Goal: Task Accomplishment & Management: Use online tool/utility

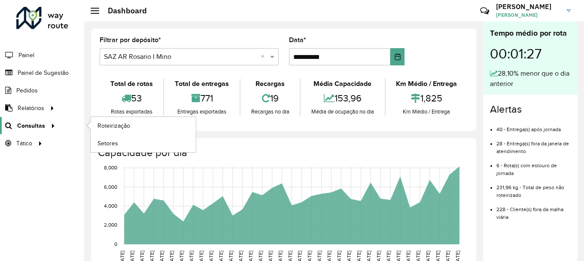
scroll to position [602, 0]
click at [124, 122] on span "Roteirização" at bounding box center [114, 125] width 35 height 9
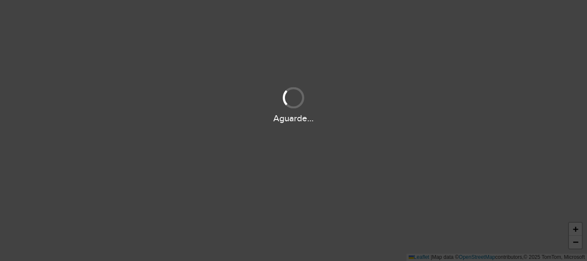
scroll to position [602, 0]
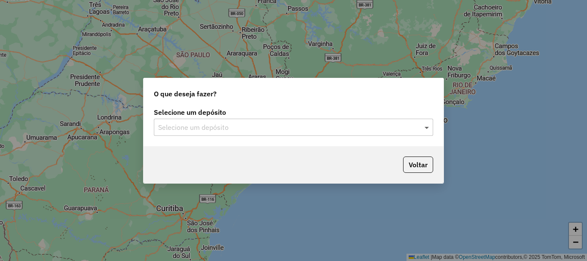
click at [427, 125] on span at bounding box center [427, 127] width 11 height 10
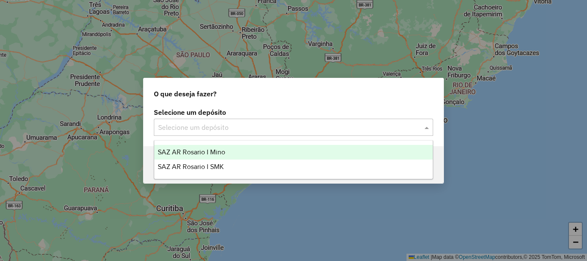
click at [219, 153] on span "SAZ AR Rosario I Mino" at bounding box center [191, 151] width 67 height 7
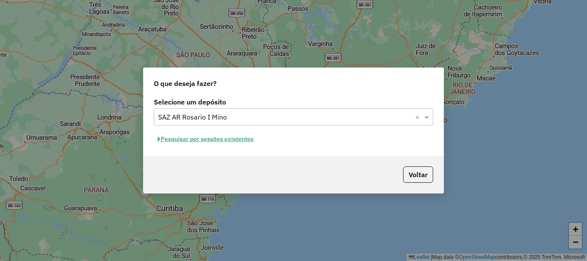
click at [225, 136] on button "Pesquisar por sessões existentes" at bounding box center [206, 138] width 104 height 13
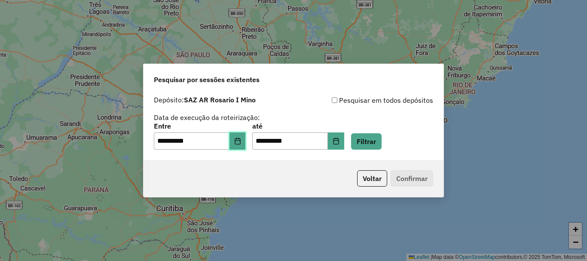
click at [239, 147] on button "Choose Date" at bounding box center [237, 140] width 16 height 17
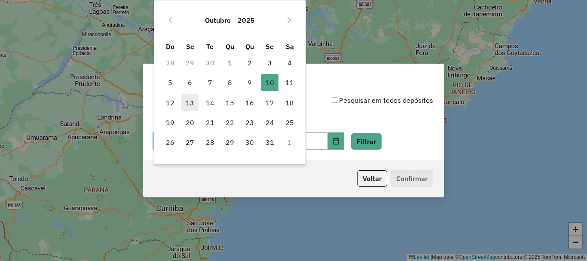
click at [189, 104] on span "13" at bounding box center [189, 102] width 17 height 17
type input "**********"
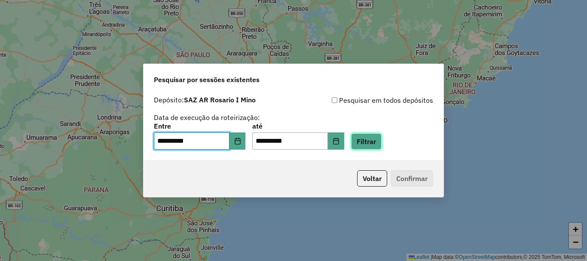
click at [381, 142] on button "Filtrar" at bounding box center [366, 141] width 30 height 16
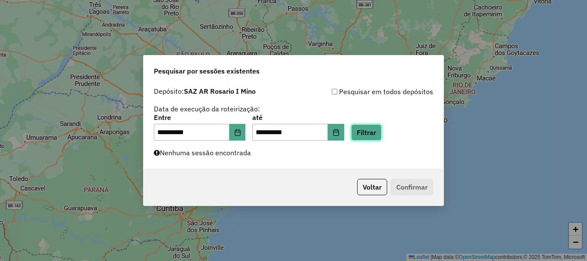
click at [381, 133] on button "Filtrar" at bounding box center [366, 132] width 30 height 16
click at [376, 134] on button "Filtrar" at bounding box center [366, 132] width 30 height 16
click at [381, 132] on button "Filtrar" at bounding box center [366, 132] width 30 height 16
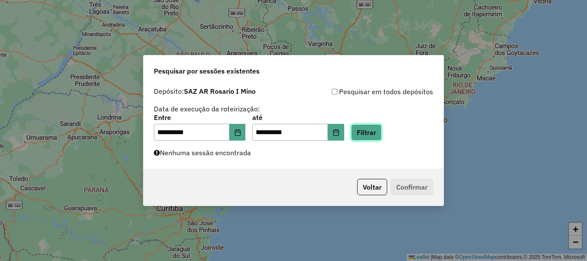
click at [381, 129] on button "Filtrar" at bounding box center [366, 132] width 30 height 16
click at [376, 135] on button "Filtrar" at bounding box center [366, 132] width 30 height 16
click at [377, 132] on button "Filtrar" at bounding box center [366, 132] width 30 height 16
click at [376, 134] on button "Filtrar" at bounding box center [366, 132] width 30 height 16
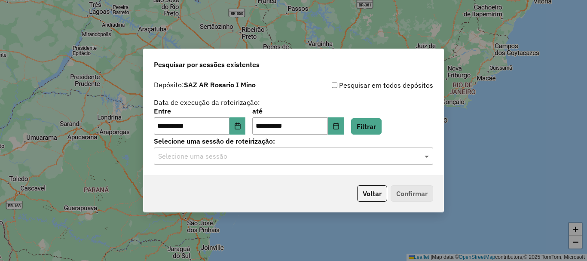
click at [428, 156] on span at bounding box center [427, 156] width 11 height 10
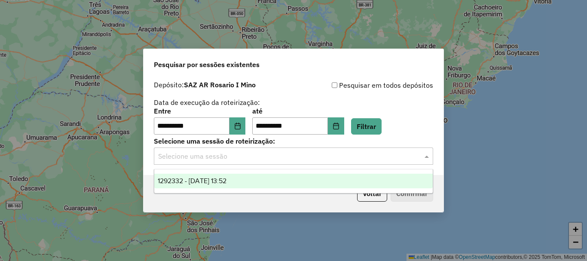
click at [202, 178] on span "1292332 - 13/10/2025 13:52" at bounding box center [192, 180] width 69 height 7
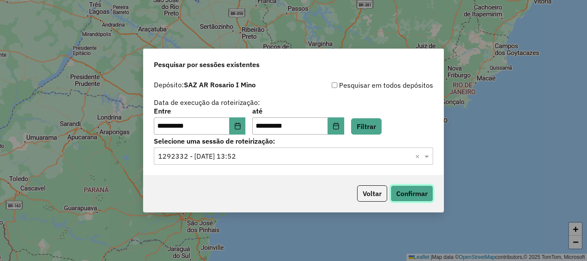
click at [411, 194] on button "Confirmar" at bounding box center [411, 193] width 43 height 16
click at [414, 193] on button "Confirmar" at bounding box center [411, 193] width 43 height 16
click at [421, 195] on button "Confirmar" at bounding box center [411, 193] width 43 height 16
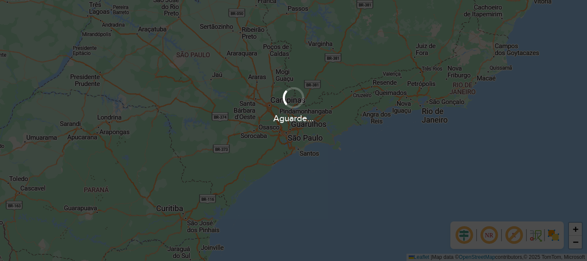
scroll to position [260, 0]
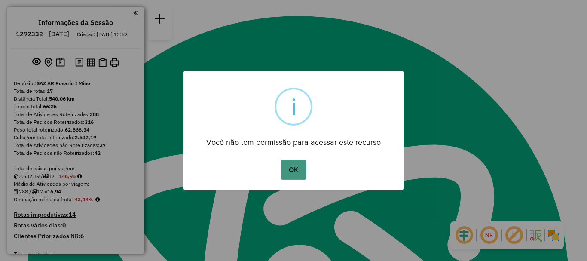
click at [296, 176] on button "OK" at bounding box center [292, 170] width 25 height 20
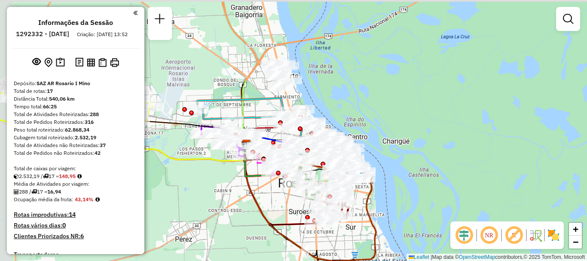
drag, startPoint x: 266, startPoint y: 158, endPoint x: 285, endPoint y: 265, distance: 108.5
click at [285, 260] on html "Aguarde... Pop-up bloqueado! Seu navegador bloqueou automáticamente a abertura …" at bounding box center [293, 130] width 587 height 261
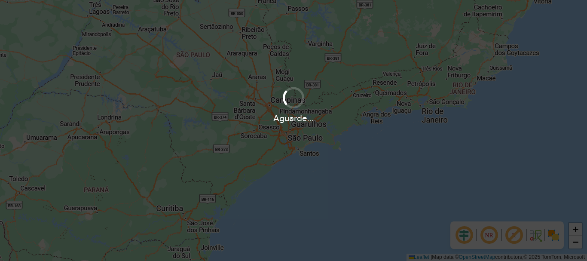
scroll to position [260, 0]
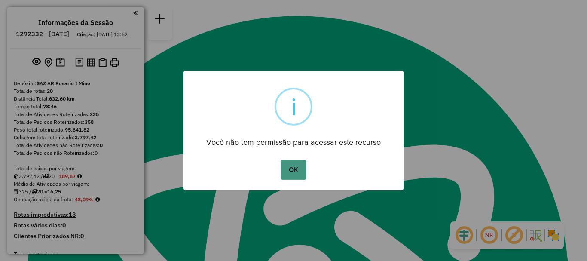
click at [286, 174] on button "OK" at bounding box center [292, 170] width 25 height 20
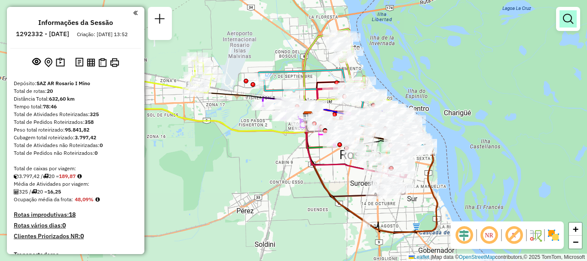
click at [562, 19] on link at bounding box center [567, 18] width 17 height 17
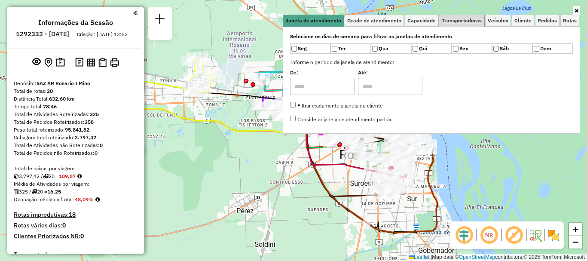
click at [468, 18] on span "Transportadoras" at bounding box center [461, 20] width 40 height 5
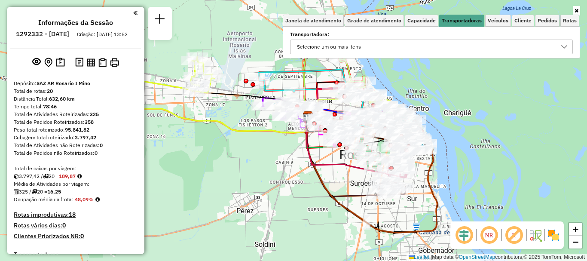
click at [563, 47] on icon at bounding box center [564, 46] width 6 height 3
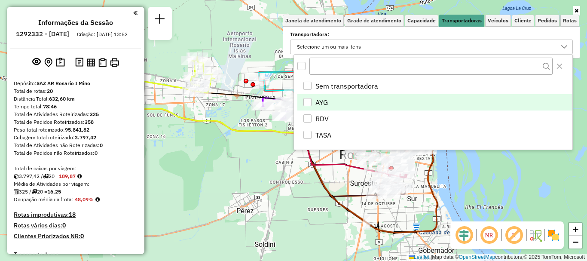
click at [310, 100] on div "AYG" at bounding box center [307, 102] width 8 height 8
click at [276, 150] on hb-app "Aguarde... Pop-up bloqueado! Seu navegador bloqueou automáticamente a abertura …" at bounding box center [293, 130] width 587 height 261
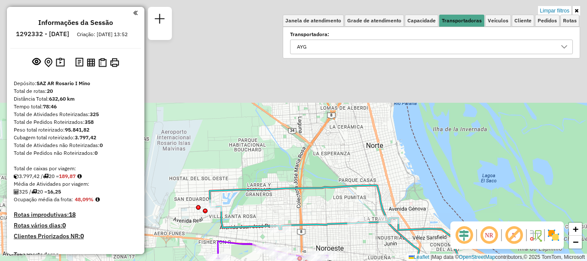
click at [258, 260] on html "Aplicando filtros Pop-up bloqueado! Seu navegador bloqueou automáticamente a ab…" at bounding box center [293, 130] width 587 height 261
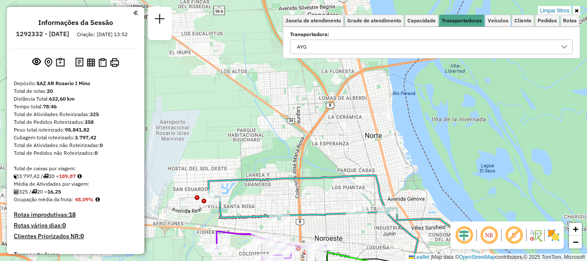
drag, startPoint x: 338, startPoint y: 225, endPoint x: 335, endPoint y: 177, distance: 47.8
click at [336, 177] on div "Rota 10 - Placa AD344QF 0000381449 - GIMENEZ JULIETA ANDREA Limpar filtros Jane…" at bounding box center [293, 130] width 587 height 261
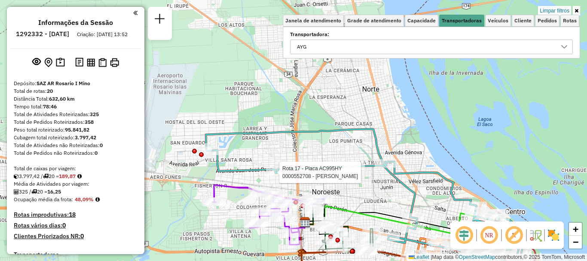
select select "**********"
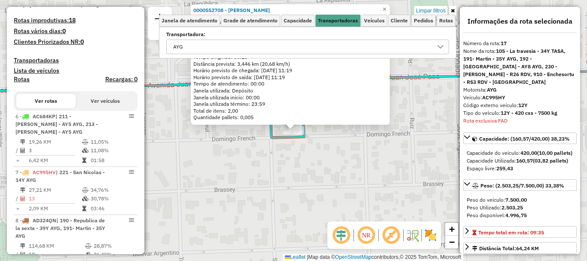
scroll to position [511, 0]
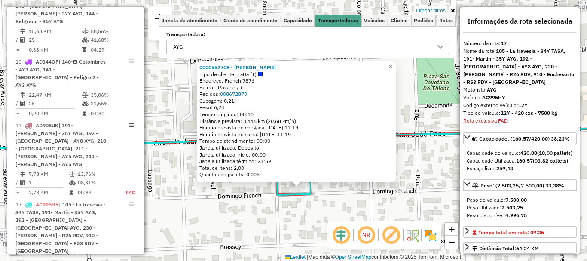
drag, startPoint x: 256, startPoint y: 183, endPoint x: 262, endPoint y: 240, distance: 57.4
click at [262, 240] on div "0000552708 - Fabian Campos Tipo de cliente: TaDa (T) Endereço: French 7876 Bair…" at bounding box center [293, 130] width 587 height 261
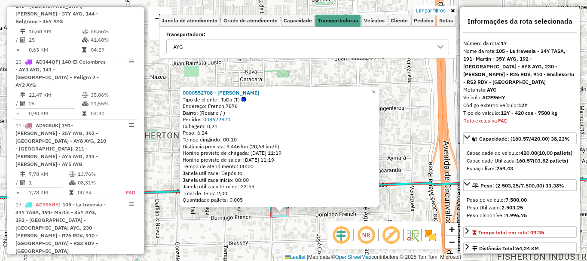
click at [258, 221] on div "0000552708 - Fabian Campos Tipo de cliente: TaDa (T) Endereço: French 7876 Bair…" at bounding box center [293, 130] width 587 height 261
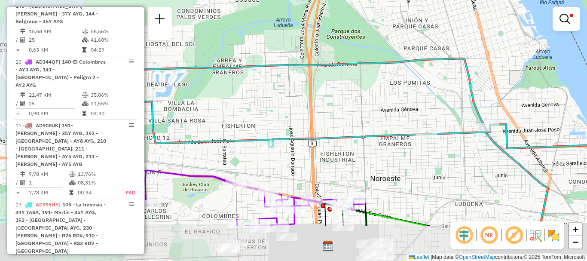
drag, startPoint x: 265, startPoint y: 213, endPoint x: 251, endPoint y: 152, distance: 62.4
click at [251, 152] on div "Limpar filtros Janela de atendimento Grade de atendimento Capacidade Transporta…" at bounding box center [293, 130] width 587 height 261
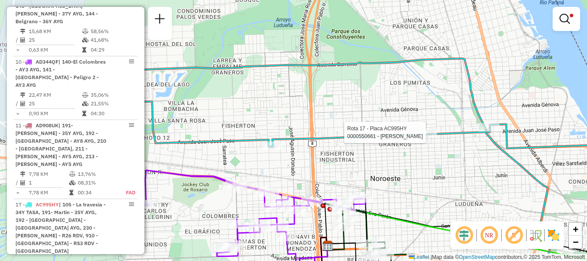
select select "**********"
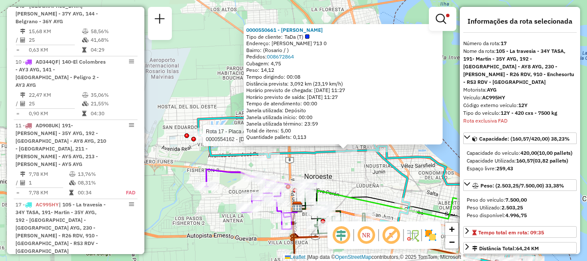
click at [193, 137] on div at bounding box center [193, 139] width 5 height 5
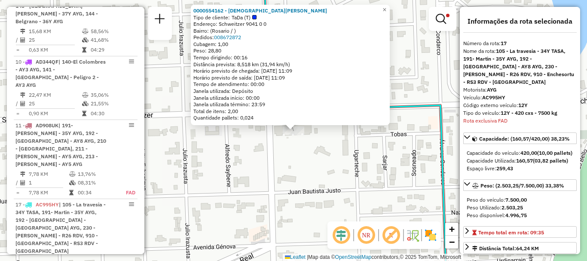
click at [299, 148] on div "0000554162 - Cristian Maderna Tipo de cliente: TaDa (T) Endereço: Schweitzer 90…" at bounding box center [293, 130] width 587 height 261
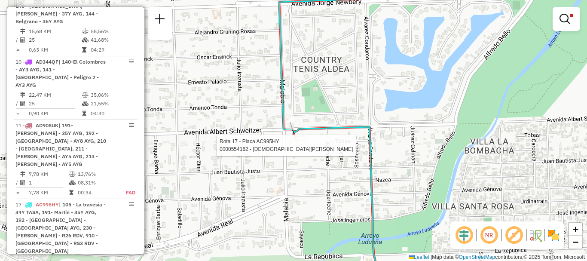
select select "**********"
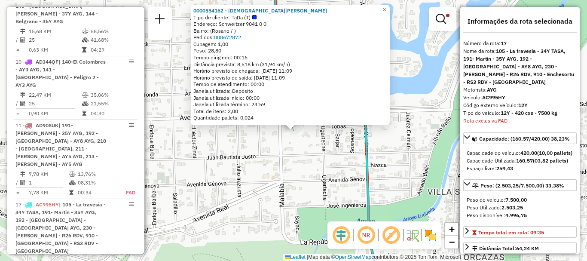
click at [300, 145] on div "0000554162 - Cristian Maderna Tipo de cliente: TaDa (T) Endereço: Schweitzer 90…" at bounding box center [293, 130] width 587 height 261
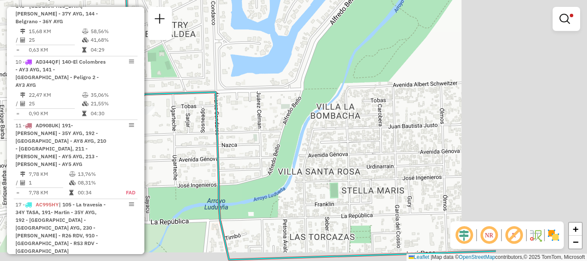
drag, startPoint x: 370, startPoint y: 155, endPoint x: 219, endPoint y: 136, distance: 152.8
click at [218, 136] on icon at bounding box center [310, 107] width 370 height 303
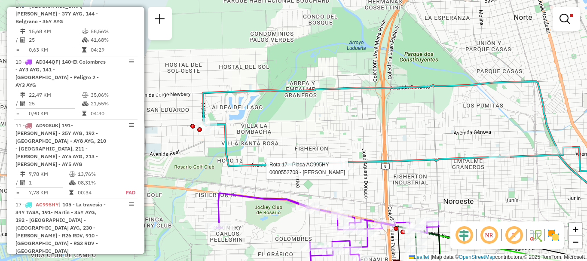
select select "**********"
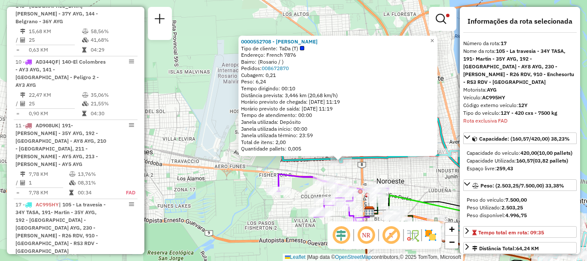
click at [437, 37] on div "Limpar filtros Janela de atendimento Grade de atendimento Capacidade Transporta…" at bounding box center [442, 23] width 27 height 32
click at [434, 39] on span "×" at bounding box center [432, 40] width 4 height 7
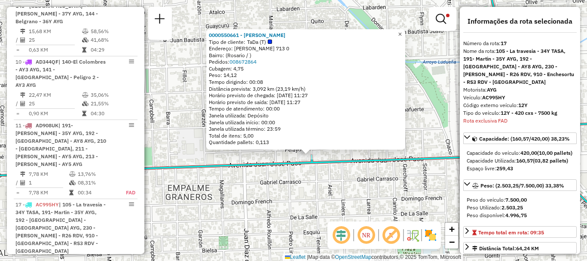
click at [402, 31] on span "×" at bounding box center [400, 33] width 4 height 7
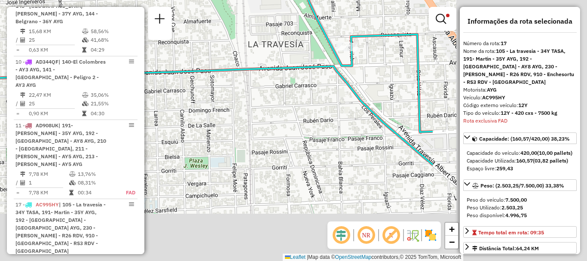
drag, startPoint x: 362, startPoint y: 155, endPoint x: 198, endPoint y: 102, distance: 172.4
click at [143, 68] on hb-router-mapa "Informações da Sessão 1292332 - 13/10/2025 Criação: 10/10/2025 13:52 Depósito: …" at bounding box center [293, 130] width 587 height 261
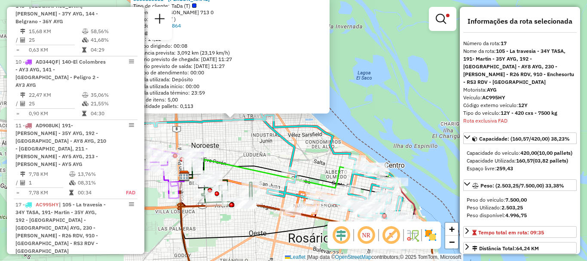
drag, startPoint x: 215, startPoint y: 154, endPoint x: 247, endPoint y: 134, distance: 38.2
click at [247, 134] on div "0000550661 - Leandro Cordoba Tipo de cliente: TaDa (T) Endereço: Virginio Otton…" at bounding box center [293, 130] width 587 height 261
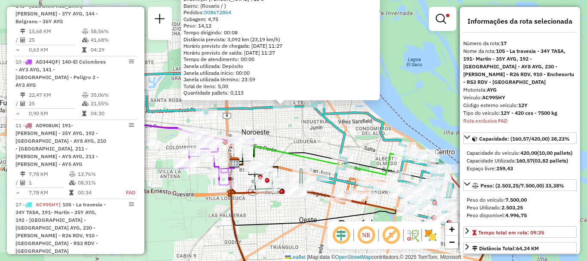
drag, startPoint x: 228, startPoint y: 139, endPoint x: 275, endPoint y: 128, distance: 48.4
click at [275, 128] on div "0000550661 - Leandro Cordoba Tipo de cliente: TaDa (T) Endereço: Virginio Otton…" at bounding box center [293, 130] width 587 height 261
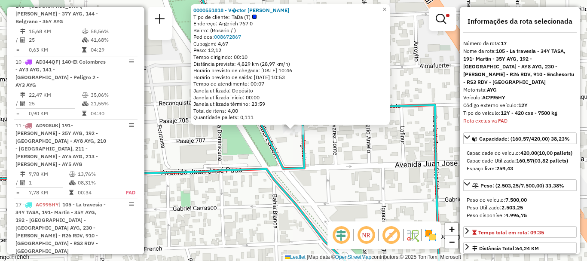
click at [297, 146] on div "0000551818 - V�ctor Manuel Brest Tipo de cliente: TaDa (T) Endereço: Argerich 7…" at bounding box center [293, 130] width 587 height 261
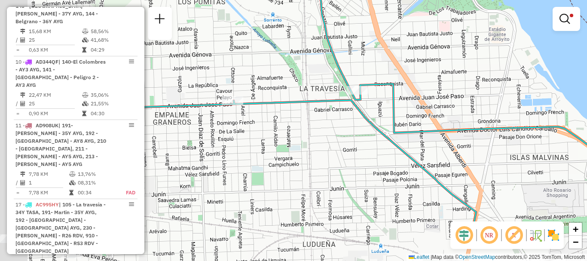
drag, startPoint x: 220, startPoint y: 158, endPoint x: 298, endPoint y: 104, distance: 94.9
click at [298, 104] on icon at bounding box center [324, 92] width 612 height 278
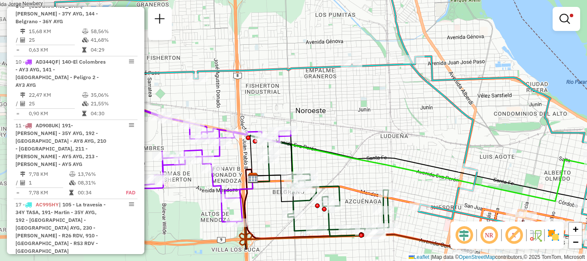
drag, startPoint x: 260, startPoint y: 118, endPoint x: 346, endPoint y: 81, distance: 93.7
click at [346, 81] on div "Limpar filtros Janela de atendimento Grade de atendimento Capacidade Transporta…" at bounding box center [293, 130] width 587 height 261
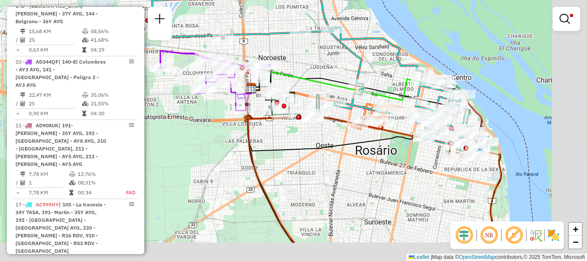
drag, startPoint x: 342, startPoint y: 94, endPoint x: 297, endPoint y: 52, distance: 62.3
click at [297, 52] on div "Limpar filtros Janela de atendimento Grade de atendimento Capacidade Transporta…" at bounding box center [293, 130] width 587 height 261
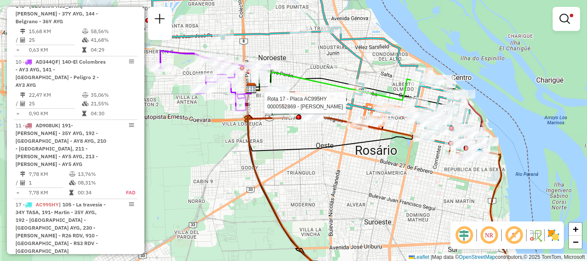
select select "**********"
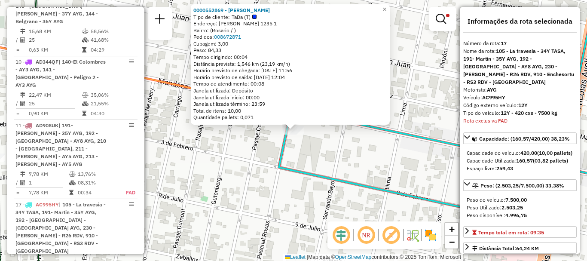
click at [306, 152] on div "0000552869 - adrian baron Tipo de cliente: TaDa (T) Endereço: Pascual Rosas 123…" at bounding box center [293, 130] width 587 height 261
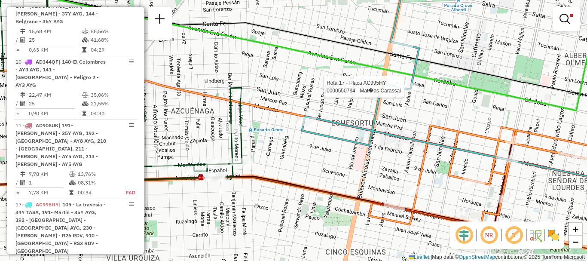
select select "**********"
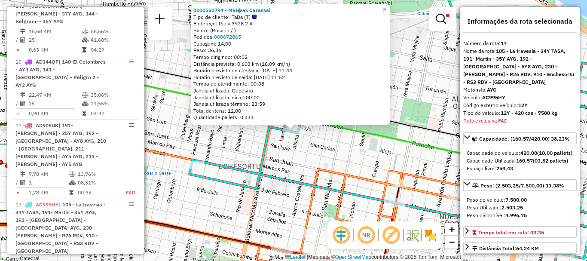
click at [338, 142] on div "0000550794 - Mat�as Carassai Tipo de cliente: TaDa (T) Endereço: Rioja 3928 2 A…" at bounding box center [293, 130] width 587 height 261
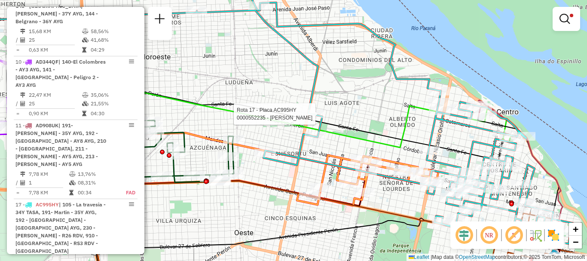
select select "**********"
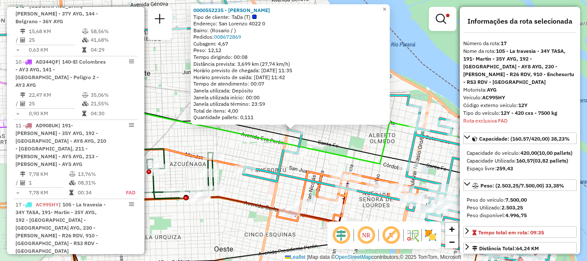
click at [354, 143] on div "0000552235 - Gonzalo Iglesias Tipo de cliente: TaDa (T) Endereço: San Lorenzo 4…" at bounding box center [293, 130] width 587 height 261
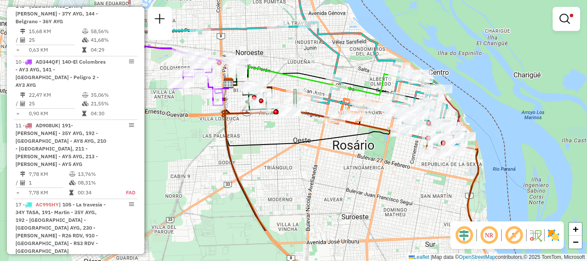
drag, startPoint x: 346, startPoint y: 140, endPoint x: 361, endPoint y: 85, distance: 57.8
click at [361, 85] on icon at bounding box center [329, 81] width 204 height 39
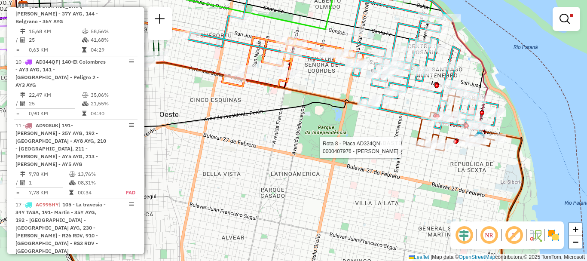
select select "**********"
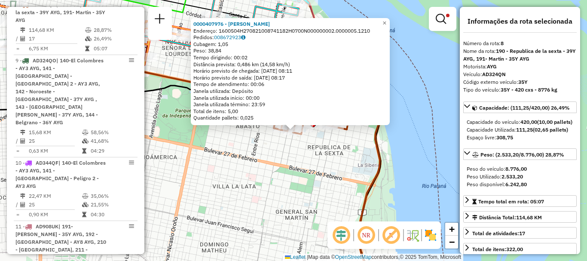
scroll to position [410, 0]
click at [351, 161] on div "0000407976 - PALOMA CAROLINA SOLEDAD Endereço: 1600504H270821008741182H0700N000…" at bounding box center [293, 130] width 587 height 261
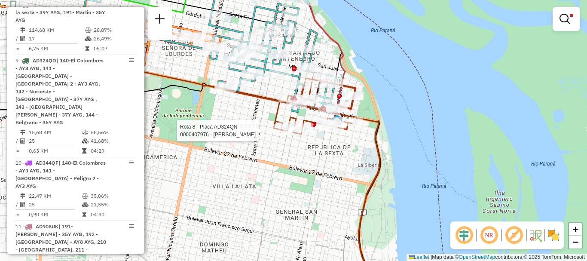
select select "**********"
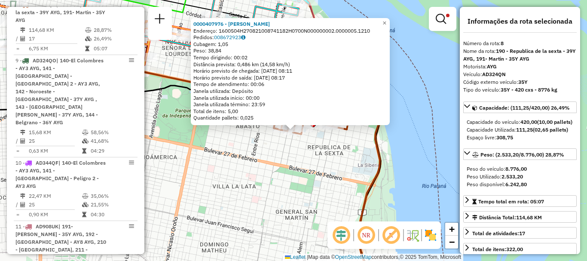
scroll to position [43, 0]
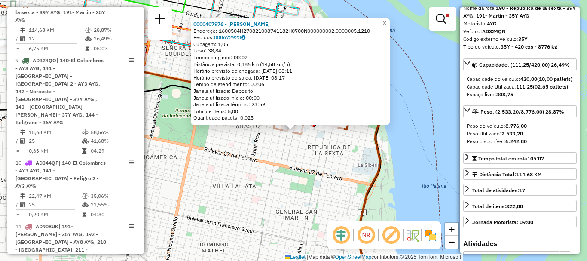
drag, startPoint x: 381, startPoint y: 185, endPoint x: 392, endPoint y: 189, distance: 11.3
click at [385, 186] on div "0000407976 - PALOMA CAROLINA SOLEDAD Endereço: 1600504H270821008741182H0700N000…" at bounding box center [293, 130] width 587 height 261
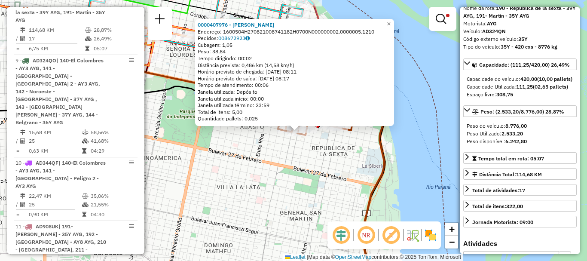
click at [403, 172] on div "0000407976 - PALOMA CAROLINA SOLEDAD Endereço: 1600504H270821008741182H0700N000…" at bounding box center [293, 130] width 587 height 261
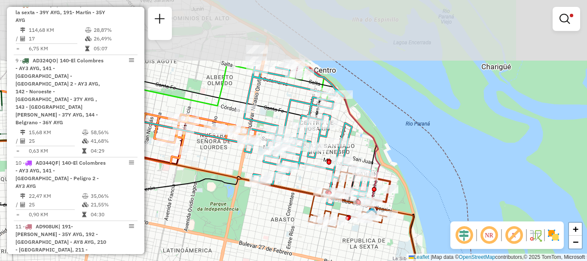
drag, startPoint x: 362, startPoint y: 78, endPoint x: 393, endPoint y: 164, distance: 91.4
click at [393, 164] on div "Limpar filtros Janela de atendimento Grade de atendimento Capacidade Transporta…" at bounding box center [293, 130] width 587 height 261
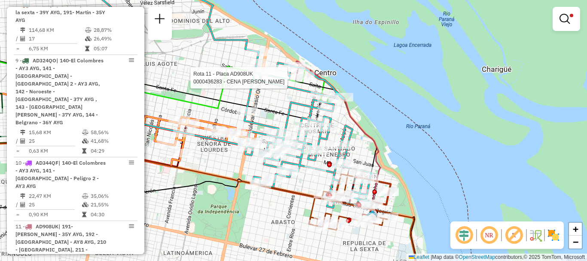
select select "**********"
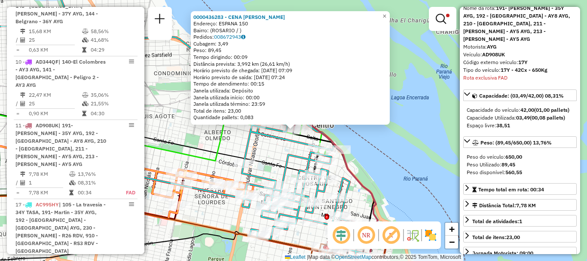
scroll to position [86, 0]
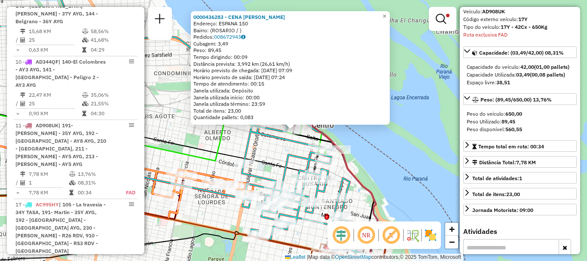
click at [399, 166] on div "0000436283 - CENA MICAELA SOLEDAD Endereço: ESPANA 150 Bairro: (ROSARIO / ) Ped…" at bounding box center [293, 130] width 587 height 261
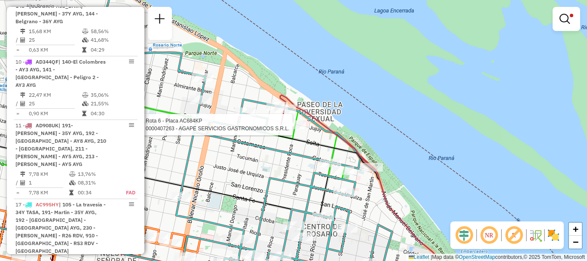
select select "**********"
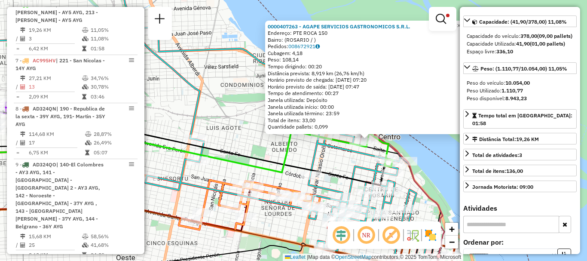
click at [444, 173] on div "0000407263 - AGAPE SERVICIOS GASTRONOMICOS S.R.L. Endereço: PTE ROCA 150 Bairro…" at bounding box center [293, 130] width 587 height 261
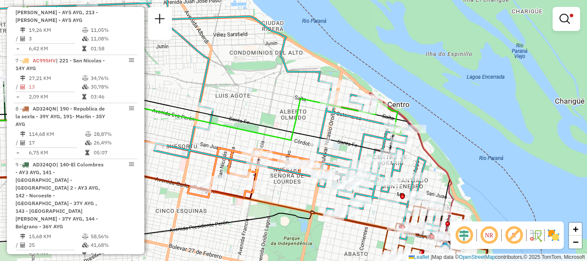
drag, startPoint x: 401, startPoint y: 161, endPoint x: 434, endPoint y: 67, distance: 99.7
click at [412, 137] on div at bounding box center [400, 141] width 21 height 9
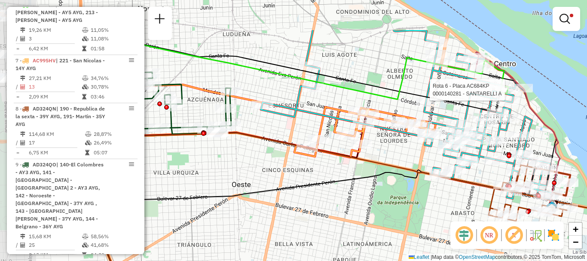
drag, startPoint x: 388, startPoint y: 117, endPoint x: 394, endPoint y: 143, distance: 25.9
click at [470, 174] on div "Rota 6 - Placa AC684KP 0000140281 - SANTARELLI A Limpar filtros Janela de atend…" at bounding box center [293, 130] width 587 height 261
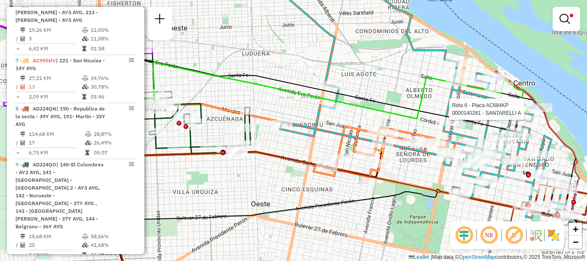
click at [413, 162] on div "Rota 6 - Placa AC684KP 0000140281 - SANTARELLI A Limpar filtros Janela de atend…" at bounding box center [293, 130] width 587 height 261
drag, startPoint x: 498, startPoint y: 174, endPoint x: 470, endPoint y: 153, distance: 34.6
click at [404, 73] on icon at bounding box center [265, 96] width 648 height 244
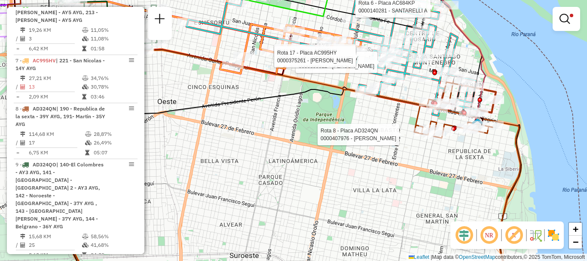
select select "**********"
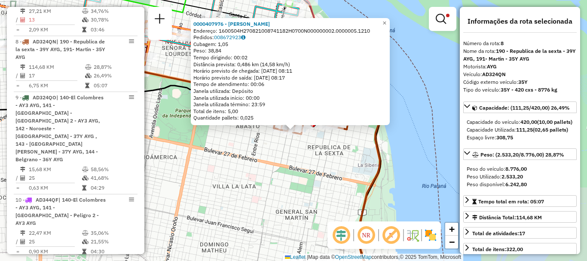
scroll to position [410, 0]
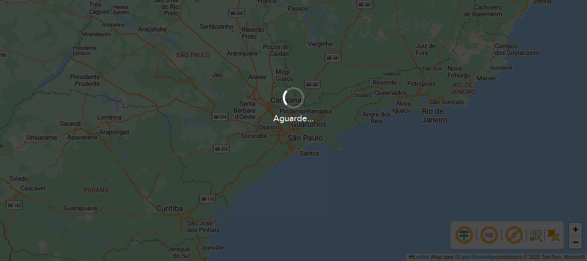
scroll to position [260, 0]
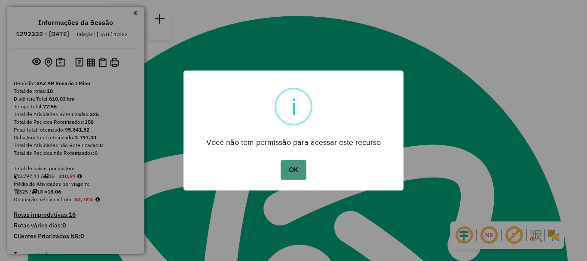
click at [287, 173] on button "OK" at bounding box center [292, 170] width 25 height 20
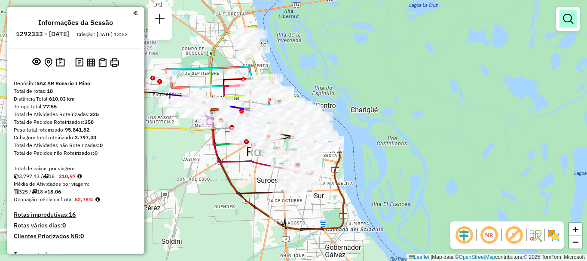
click at [564, 19] on em at bounding box center [568, 19] width 10 height 10
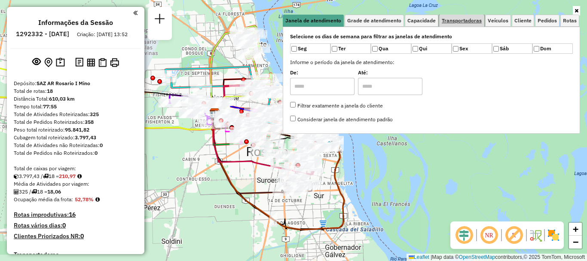
click at [474, 21] on span "Transportadoras" at bounding box center [461, 20] width 40 height 5
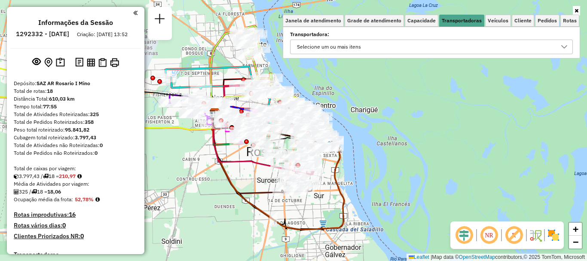
click at [561, 46] on icon at bounding box center [563, 46] width 7 height 7
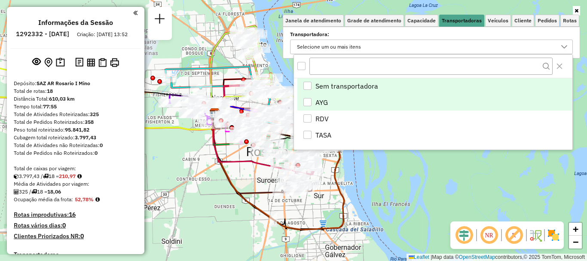
click at [310, 99] on div "AYG" at bounding box center [307, 102] width 8 height 8
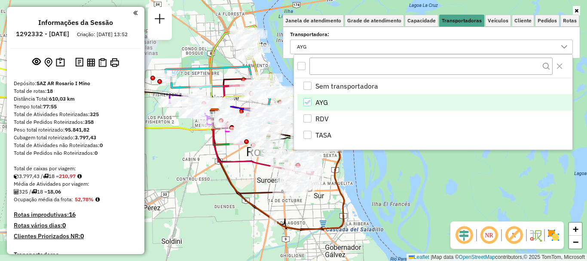
click at [397, 174] on div "Janela de atendimento Grade de atendimento Capacidade Transportadoras Veículos …" at bounding box center [293, 130] width 587 height 261
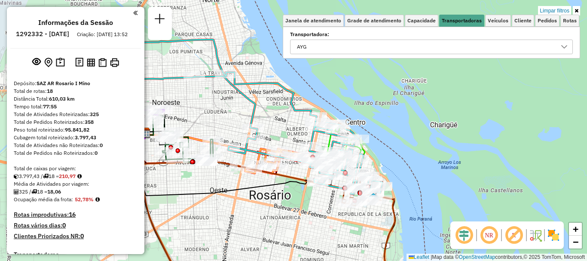
drag, startPoint x: 300, startPoint y: 137, endPoint x: 297, endPoint y: 189, distance: 51.2
click at [297, 189] on div "Limpar filtros Janela de atendimento Grade de atendimento Capacidade Transporta…" at bounding box center [293, 130] width 587 height 261
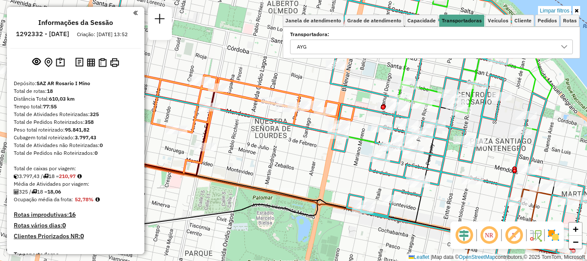
drag, startPoint x: 335, startPoint y: 163, endPoint x: 424, endPoint y: 164, distance: 88.9
click at [428, 164] on icon at bounding box center [324, 121] width 595 height 271
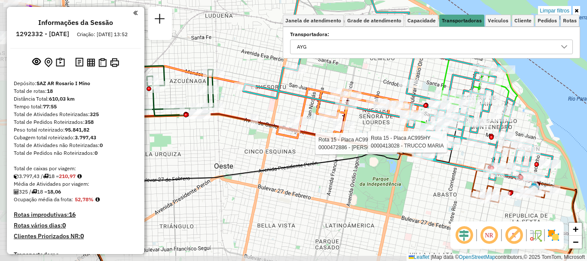
drag, startPoint x: 255, startPoint y: 159, endPoint x: 270, endPoint y: 158, distance: 14.7
click at [347, 144] on icon at bounding box center [320, 163] width 512 height 211
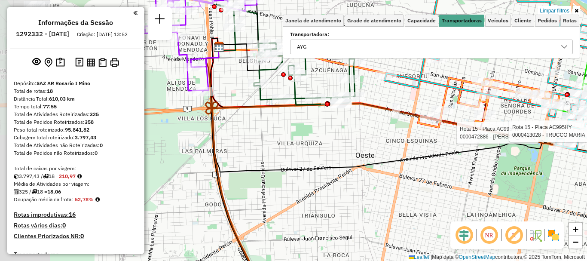
drag, startPoint x: 216, startPoint y: 137, endPoint x: 314, endPoint y: 131, distance: 98.1
click at [347, 127] on div "Rota 15 - Placa AC995HY 0000472886 - ROMERO BRACHO JOSE ALEJANDRO Rota 15 - Pla…" at bounding box center [293, 130] width 587 height 261
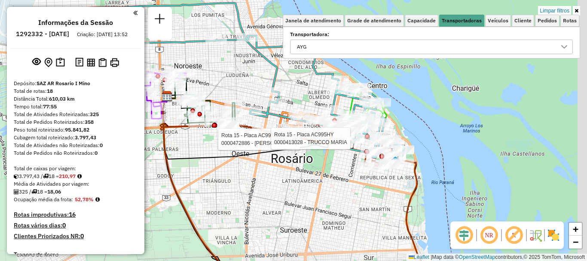
drag, startPoint x: 277, startPoint y: 164, endPoint x: 181, endPoint y: 152, distance: 96.5
click at [181, 152] on div "Rota 15 - Placa AC995HY 0000472886 - ROMERO BRACHO JOSE ALEJANDRO Rota 15 - Pla…" at bounding box center [293, 130] width 587 height 261
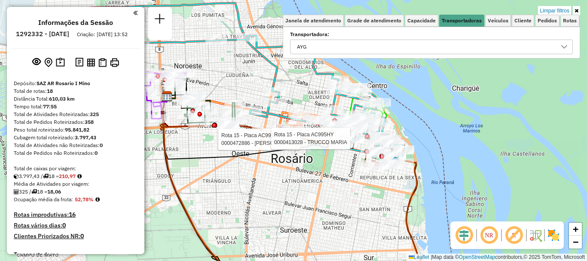
click at [567, 46] on icon at bounding box center [563, 46] width 7 height 7
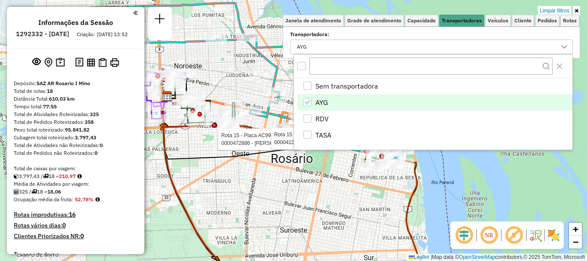
click at [307, 99] on icon "AYG" at bounding box center [307, 102] width 6 height 6
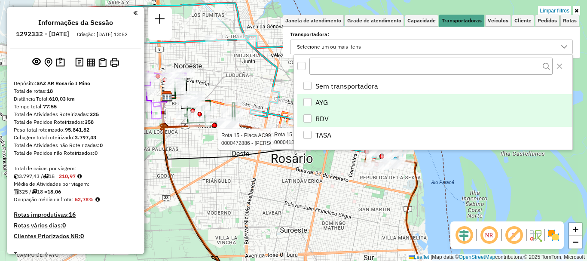
click at [306, 116] on div "RDV" at bounding box center [307, 118] width 8 height 8
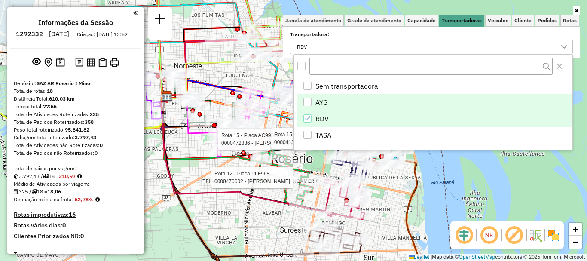
click at [293, 177] on hb-app "Aplicando filtros Pop-up bloqueado! Seu navegador bloqueou automáticamente a ab…" at bounding box center [293, 130] width 587 height 261
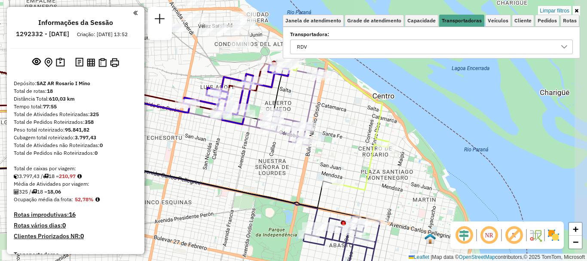
drag, startPoint x: 354, startPoint y: 130, endPoint x: 334, endPoint y: 218, distance: 90.8
click at [334, 218] on icon at bounding box center [341, 248] width 76 height 65
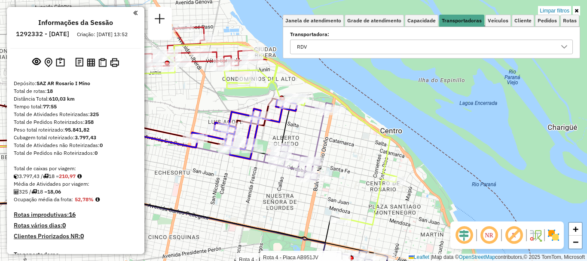
drag, startPoint x: 280, startPoint y: 189, endPoint x: 288, endPoint y: 223, distance: 35.6
click at [288, 223] on div "Rota 4 - Placa AB951JV 0000466513 - PEDERNERA ELIO EDUARDO Rota 4 - Placa AB951…" at bounding box center [293, 130] width 587 height 261
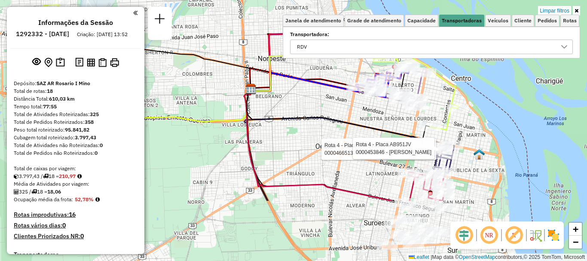
drag, startPoint x: 279, startPoint y: 219, endPoint x: 382, endPoint y: 134, distance: 133.8
click at [382, 134] on icon at bounding box center [338, 111] width 183 height 53
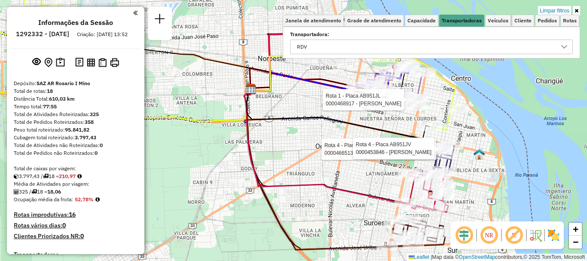
click at [563, 46] on icon at bounding box center [563, 46] width 7 height 7
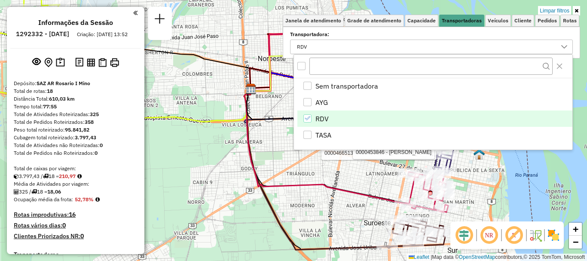
click at [307, 116] on icon "RDV" at bounding box center [307, 118] width 6 height 6
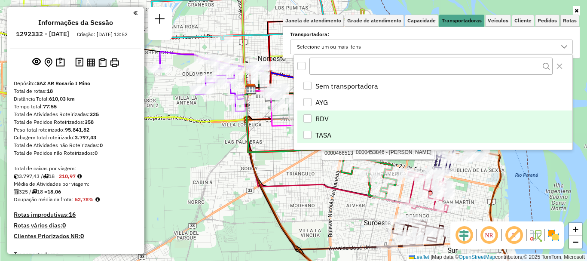
click at [308, 134] on div "TASA" at bounding box center [307, 135] width 8 height 8
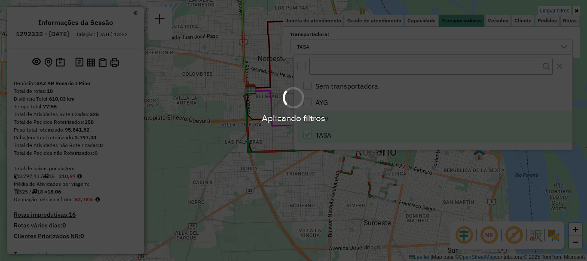
click at [298, 175] on div "Aplicando filtros" at bounding box center [293, 130] width 587 height 261
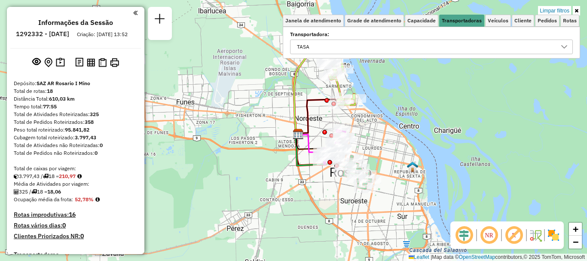
click at [560, 45] on div at bounding box center [564, 47] width 16 height 14
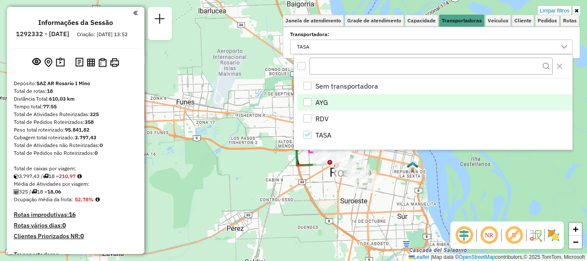
drag, startPoint x: 304, startPoint y: 100, endPoint x: 304, endPoint y: 105, distance: 4.7
click at [304, 100] on div "AYG" at bounding box center [307, 102] width 8 height 8
click at [319, 183] on div "Rota 14 - Placa PMK552 0000420834 - ROSSETTI VANINA Rota 14 - Placa PMK552 0000…" at bounding box center [293, 130] width 587 height 261
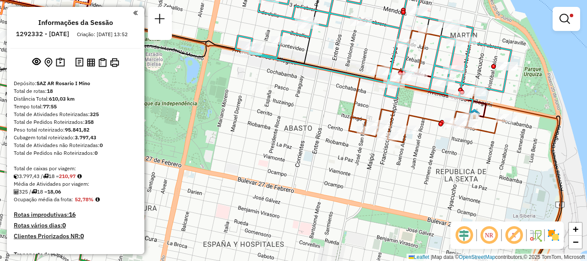
click at [353, 171] on div "Rota 7 - Placa AD324QN 0000172267 - CHAYA OMAR Limpar filtros Janela de atendim…" at bounding box center [293, 130] width 587 height 261
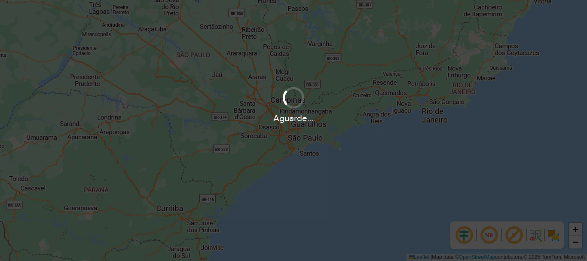
scroll to position [260, 0]
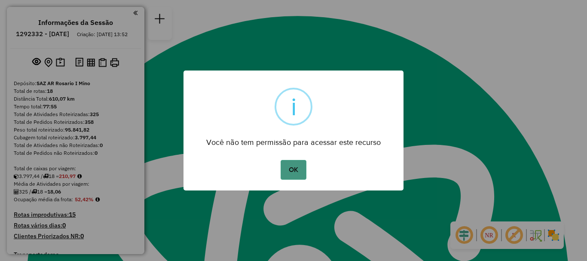
click at [296, 171] on button "OK" at bounding box center [292, 170] width 25 height 20
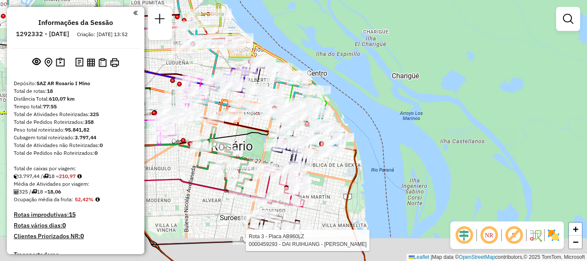
drag, startPoint x: 299, startPoint y: 164, endPoint x: 229, endPoint y: 131, distance: 77.4
click at [229, 131] on div "Rota 3 - Placa AB960LZ 0000459293 - DAI RUIHUANG - [PERSON_NAME] Janela de aten…" at bounding box center [293, 130] width 587 height 261
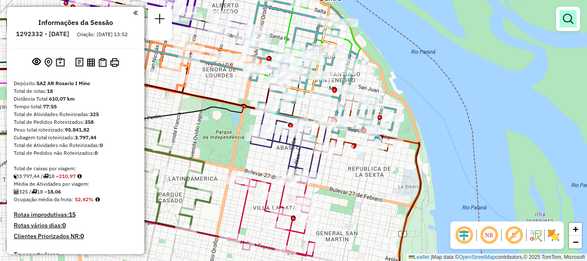
click at [563, 15] on em at bounding box center [568, 19] width 10 height 10
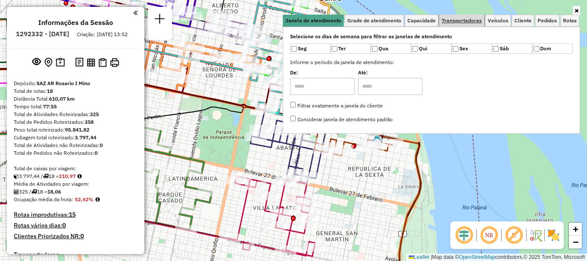
click at [456, 21] on span "Transportadoras" at bounding box center [461, 20] width 40 height 5
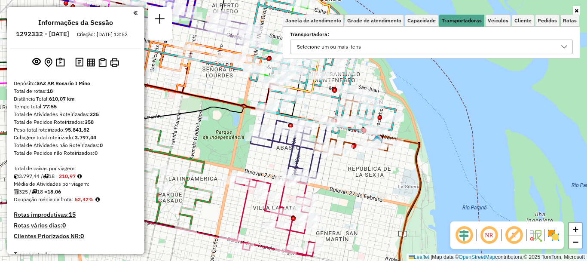
click at [561, 44] on icon at bounding box center [563, 46] width 7 height 7
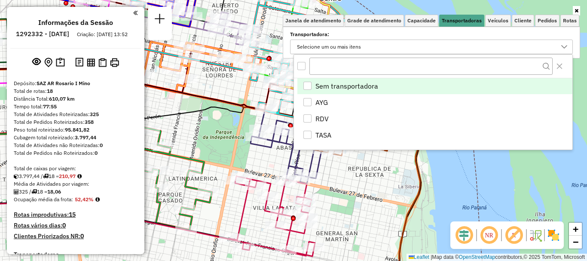
scroll to position [5, 30]
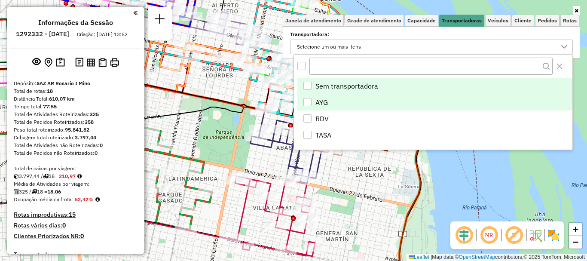
click at [309, 102] on div "AYG" at bounding box center [307, 102] width 8 height 8
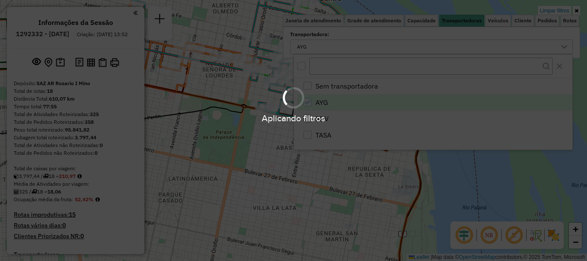
click at [362, 187] on hb-app "Aplicando filtros Pop-up bloqueado! Seu navegador bloqueou automáticamente a ab…" at bounding box center [293, 130] width 587 height 261
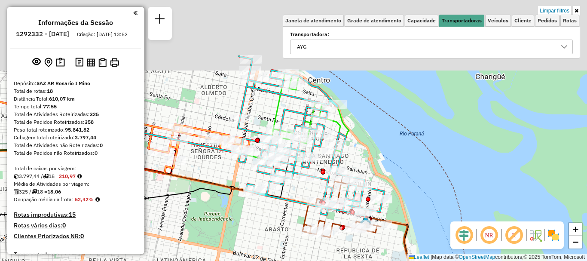
drag, startPoint x: 308, startPoint y: 164, endPoint x: 296, endPoint y: 246, distance: 82.8
click at [296, 246] on div "Limpar filtros Janela de atendimento Grade de atendimento Capacidade Transporta…" at bounding box center [293, 130] width 587 height 261
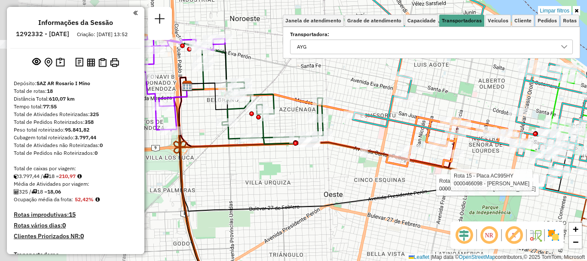
drag, startPoint x: 290, startPoint y: 171, endPoint x: 404, endPoint y: 171, distance: 114.2
click at [404, 171] on div "Rota 15 - Placa AC995HY 0000553696 - NEIROT [PERSON_NAME] 15 - Placa AC995HY 00…" at bounding box center [293, 130] width 587 height 261
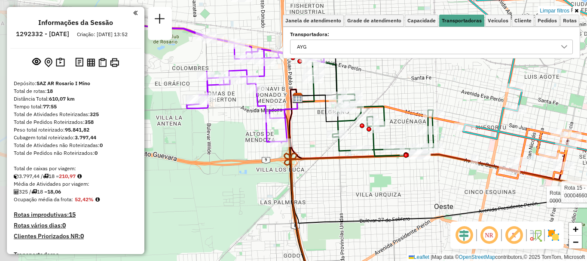
drag, startPoint x: 304, startPoint y: 197, endPoint x: 334, endPoint y: 205, distance: 31.2
click at [334, 205] on div "Rota 15 - Placa AC995HY 0000553696 - NEIROT [PERSON_NAME] 15 - Placa AC995HY 00…" at bounding box center [293, 130] width 587 height 261
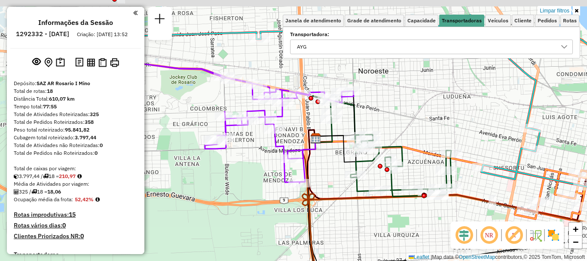
drag, startPoint x: 311, startPoint y: 224, endPoint x: 315, endPoint y: 232, distance: 9.0
click at [315, 232] on icon at bounding box center [482, 232] width 361 height 189
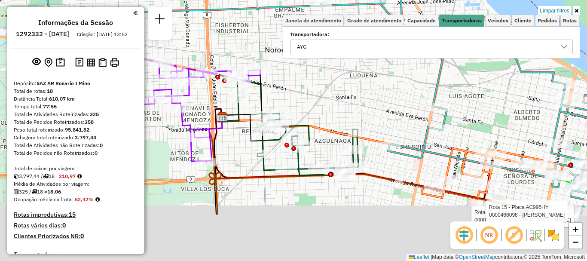
drag, startPoint x: 217, startPoint y: 148, endPoint x: 217, endPoint y: 100, distance: 48.1
click at [217, 112] on img at bounding box center [222, 117] width 11 height 11
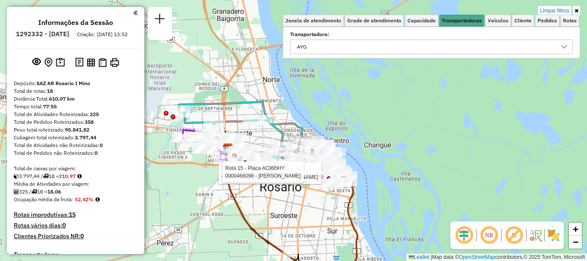
click at [204, 204] on div "Rota 15 - Placa AC995HY 0000553696 - NEIROT [PERSON_NAME] 15 - Placa AC995HY 00…" at bounding box center [293, 130] width 587 height 261
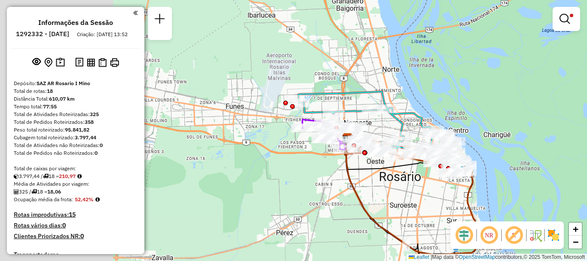
drag, startPoint x: 182, startPoint y: 196, endPoint x: 301, endPoint y: 186, distance: 119.8
click at [301, 186] on div "Limpar filtros Janela de atendimento Grade de atendimento Capacidade Transporta…" at bounding box center [293, 130] width 587 height 261
